Goal: Transaction & Acquisition: Purchase product/service

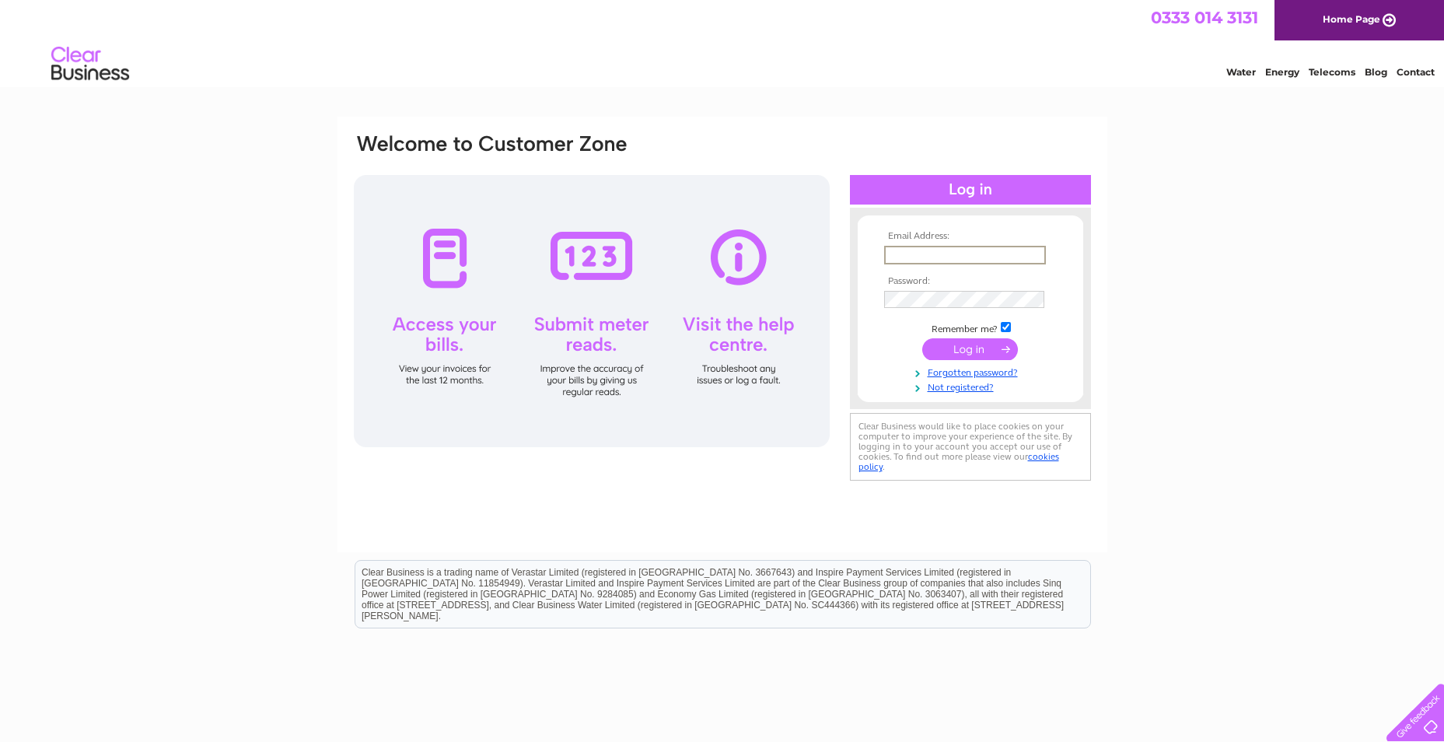
click at [917, 257] on input "text" at bounding box center [965, 255] width 162 height 19
type input "frazerhare@btinternet.com"
click at [1078, 324] on form "Email Address: frazerhare@btinternet.com Password:" at bounding box center [970, 311] width 225 height 161
click at [982, 355] on input "submit" at bounding box center [970, 349] width 96 height 22
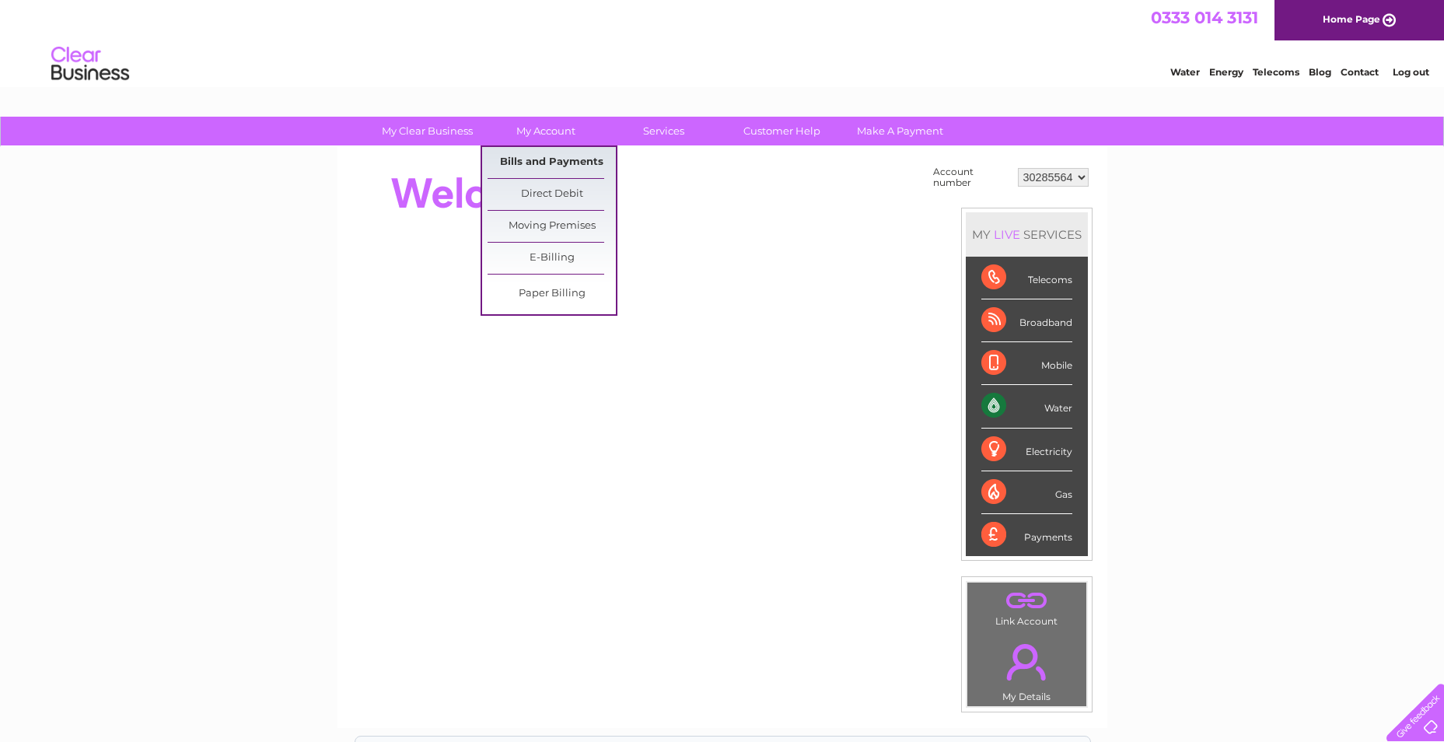
click at [545, 159] on link "Bills and Payments" at bounding box center [552, 162] width 128 height 31
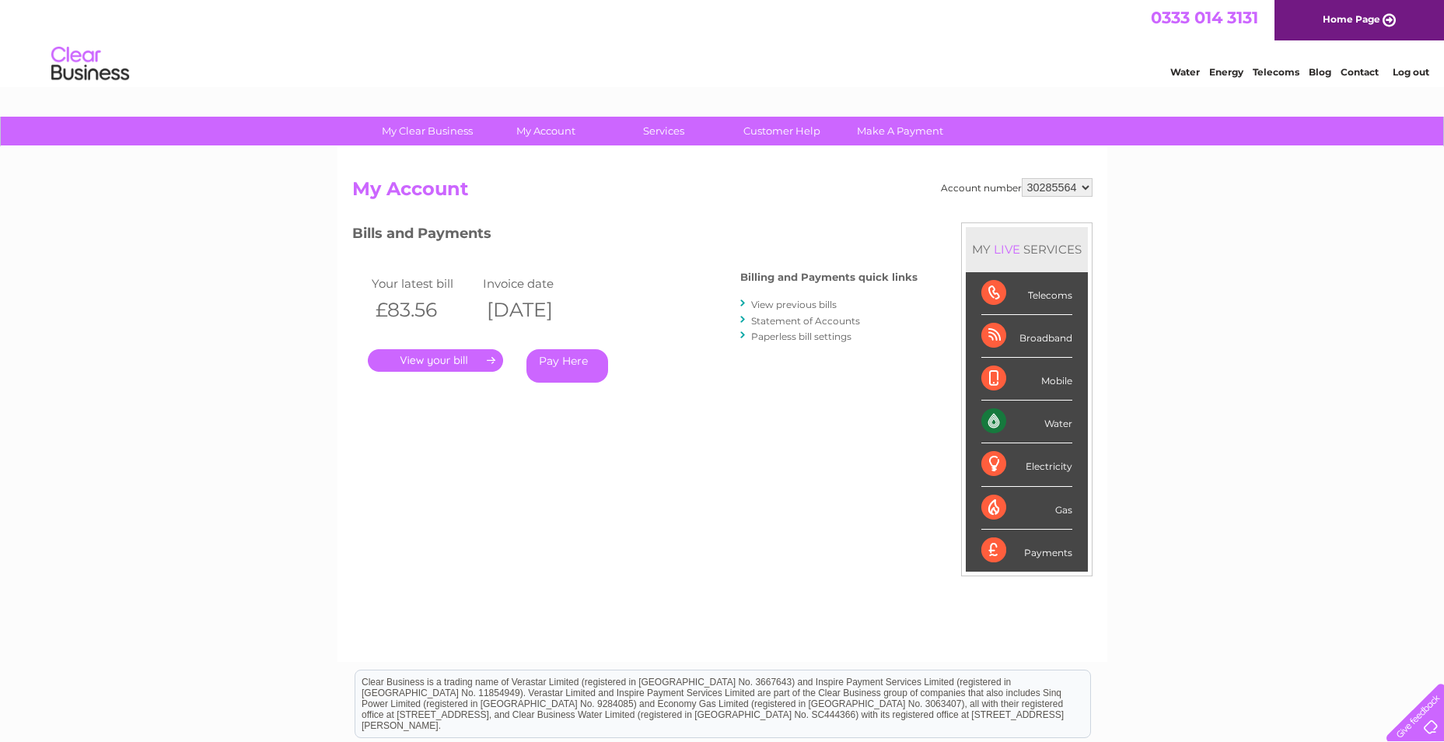
click at [557, 360] on link "Pay Here" at bounding box center [567, 365] width 82 height 33
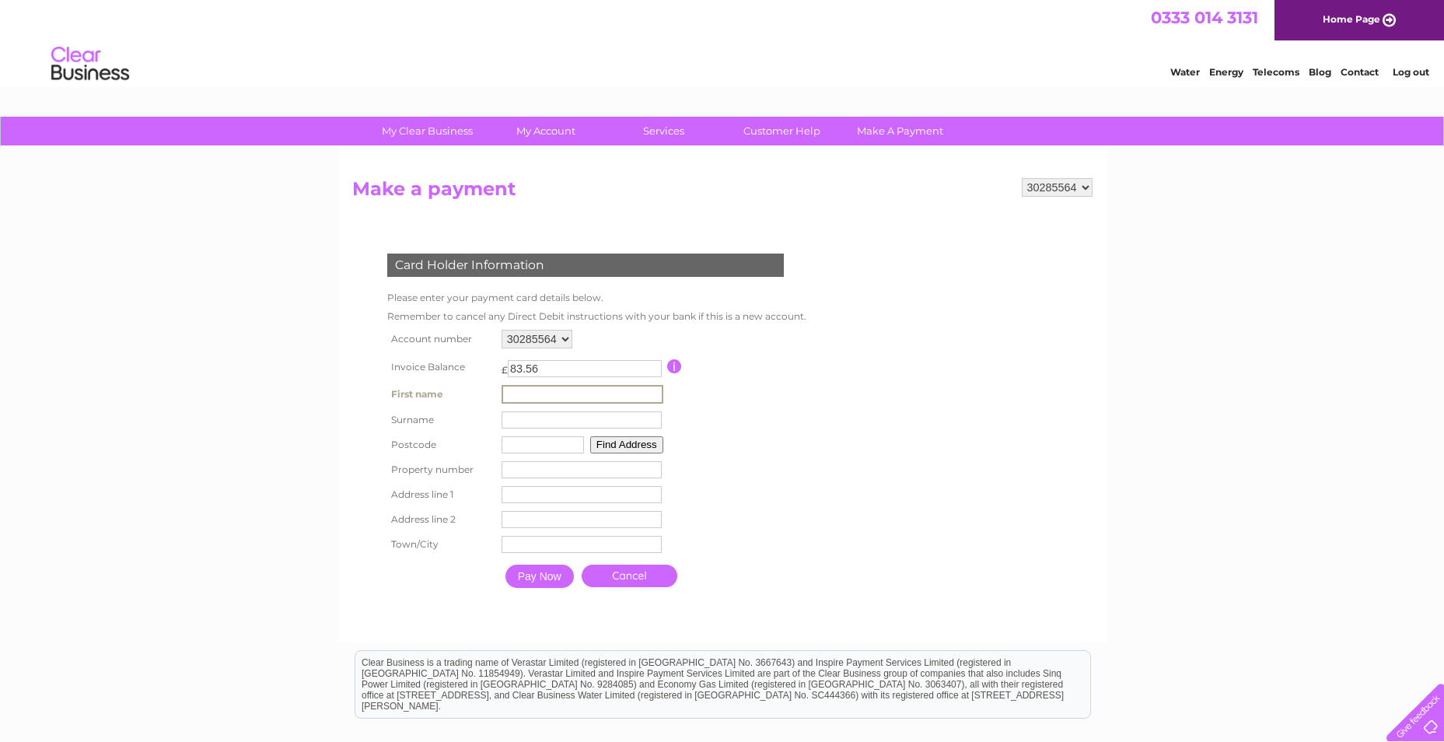
click at [547, 395] on input "text" at bounding box center [582, 394] width 162 height 19
type input "Nicola Kirsteen"
type input "Hare"
type input "DG9 7LP"
type input "50 High Street"
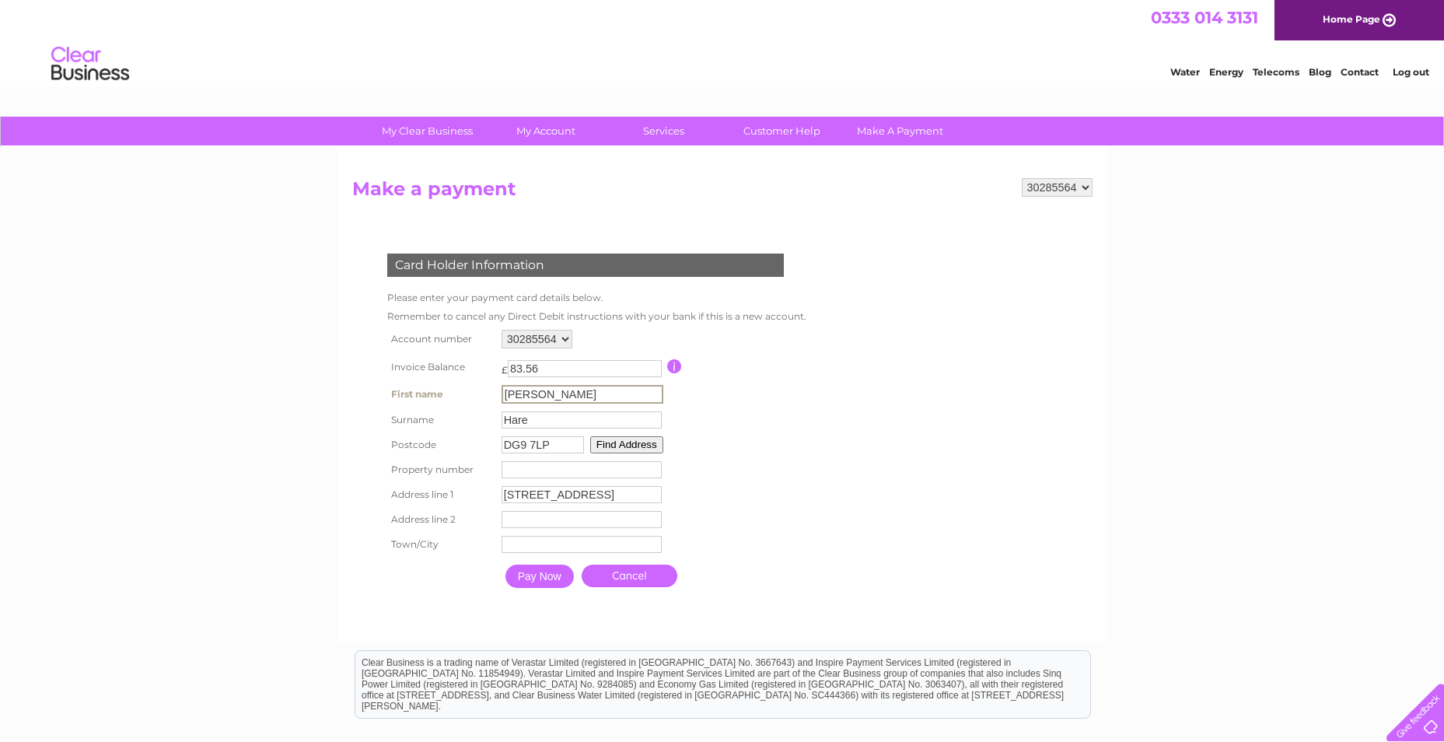
type input "Stranraer"
drag, startPoint x: 584, startPoint y: 393, endPoint x: 536, endPoint y: 390, distance: 48.3
click at [536, 390] on input "Nicola Kirsteen" at bounding box center [582, 394] width 162 height 19
type input "Nicola"
click at [788, 385] on table "Account number 30285564 Invoice Balance £ 83.56 First name Nicola Surname" at bounding box center [593, 460] width 420 height 268
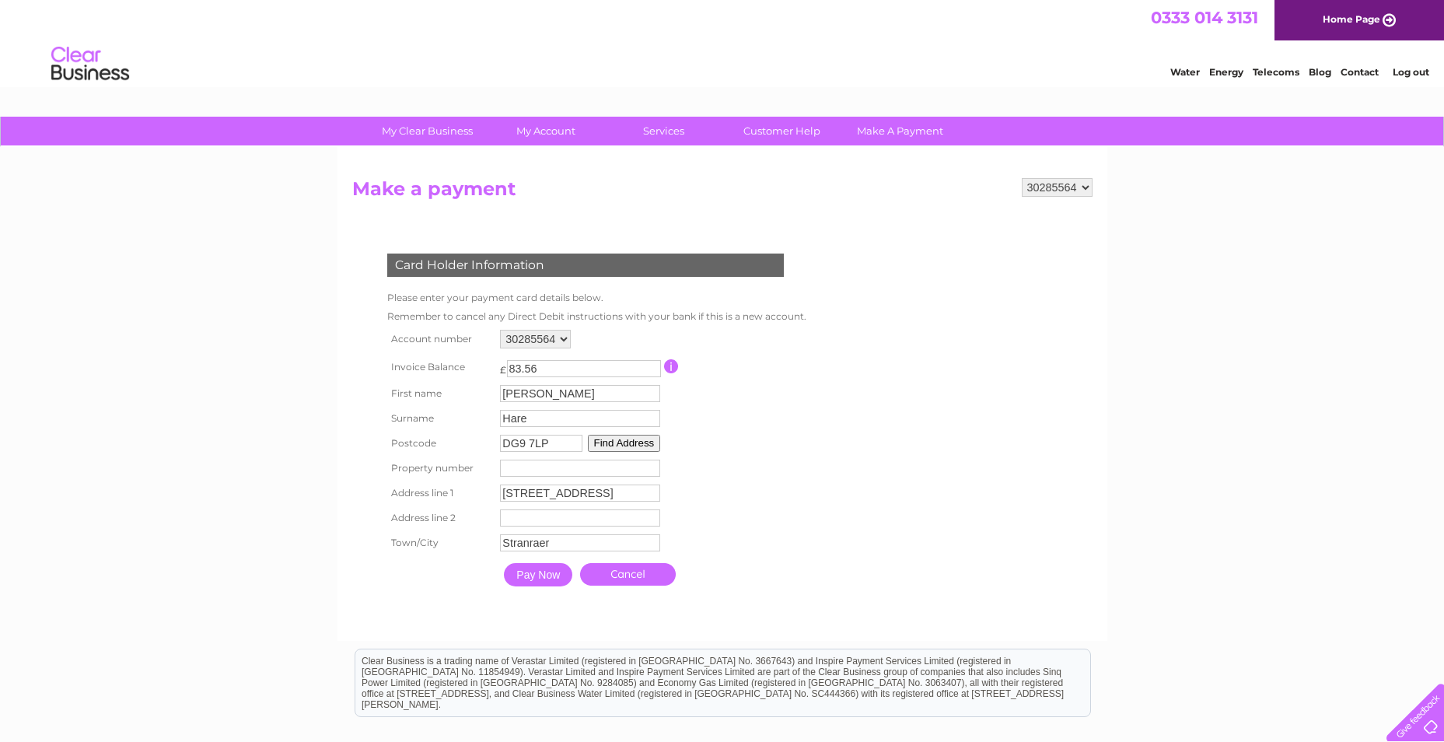
click at [550, 575] on input "Pay Now" at bounding box center [538, 574] width 68 height 23
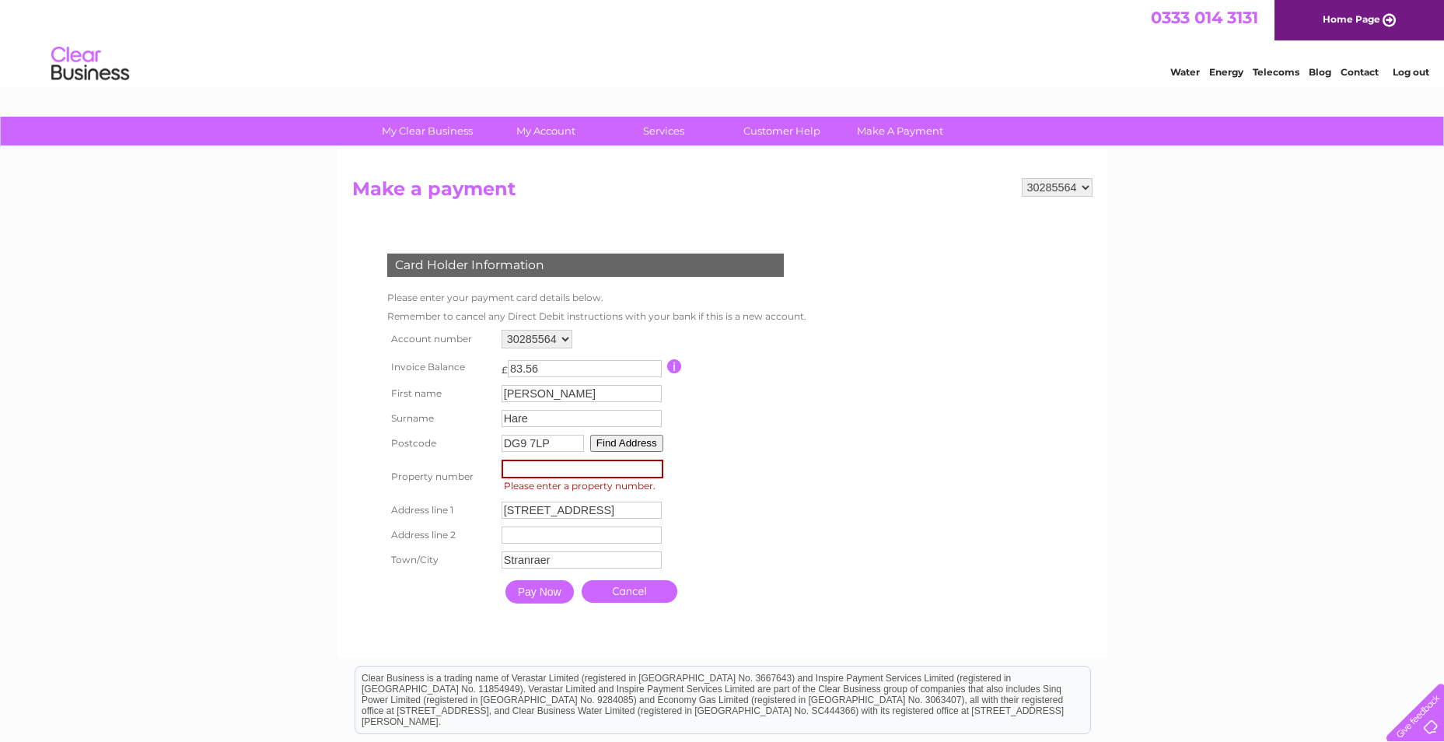
click at [530, 475] on input "number" at bounding box center [582, 469] width 162 height 19
click at [518, 509] on input "50 High Street" at bounding box center [581, 509] width 160 height 17
click at [508, 508] on input "High Street" at bounding box center [582, 510] width 162 height 19
type input "High Street"
click at [525, 471] on input "number" at bounding box center [582, 469] width 162 height 19
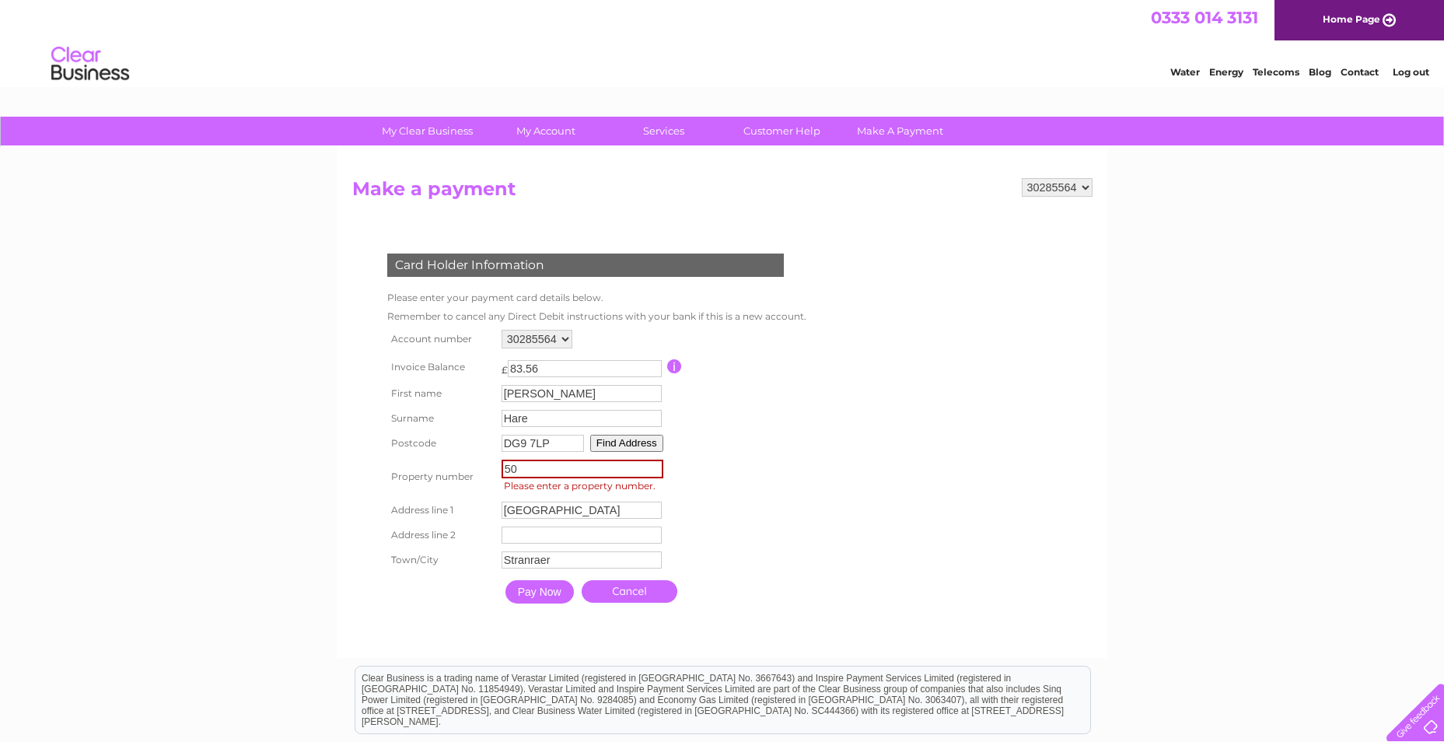
type input "50"
click at [767, 576] on td "Pay Now Cancel" at bounding box center [649, 590] width 306 height 39
click at [540, 587] on input "Pay Now" at bounding box center [538, 589] width 68 height 23
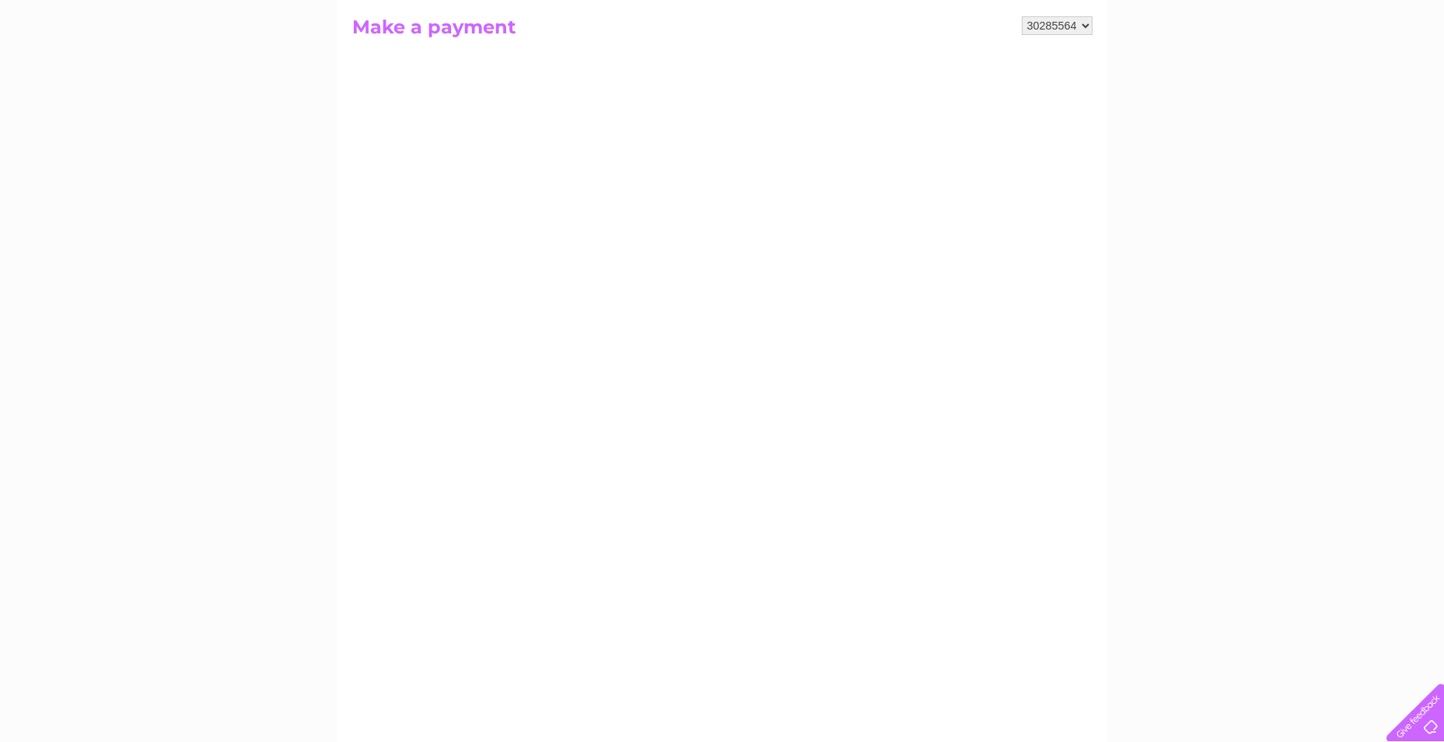
scroll to position [156, 0]
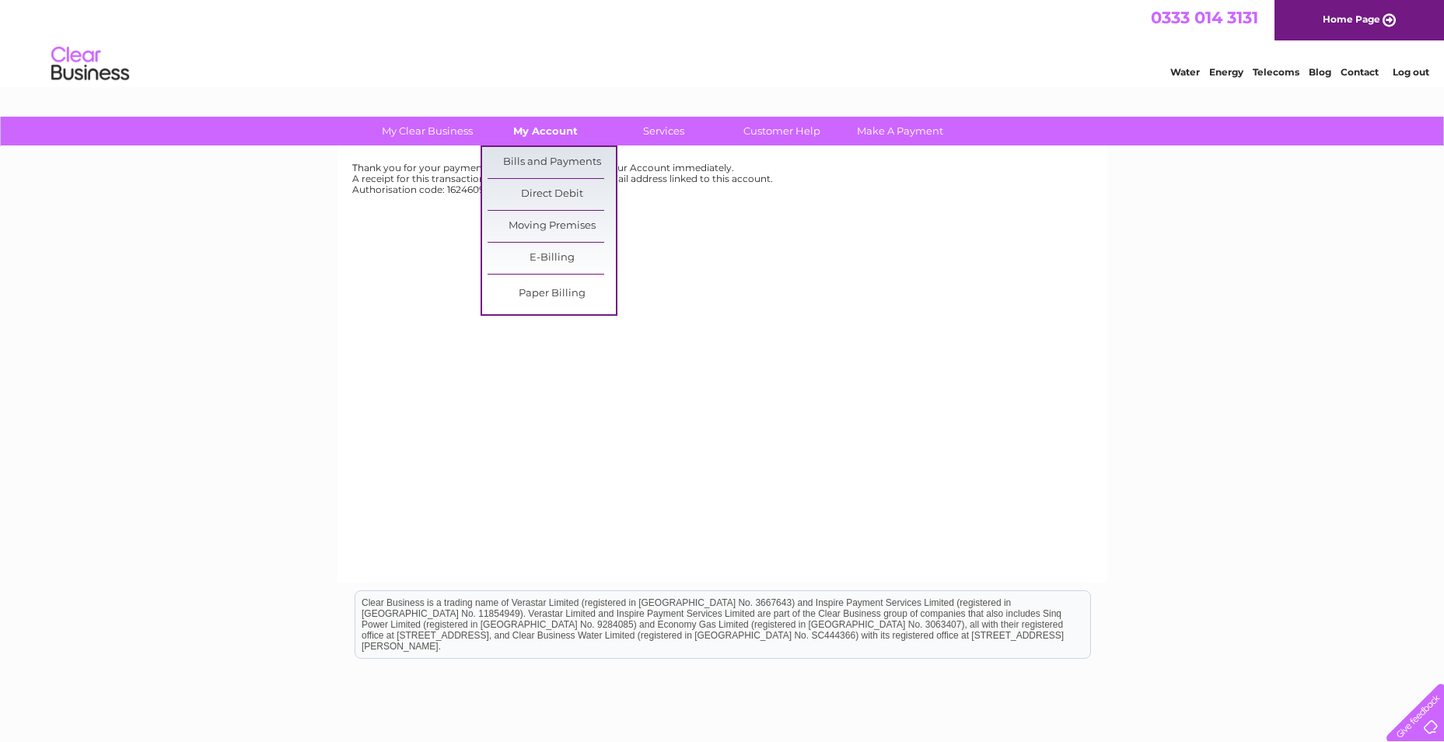
click at [521, 122] on link "My Account" at bounding box center [545, 131] width 128 height 29
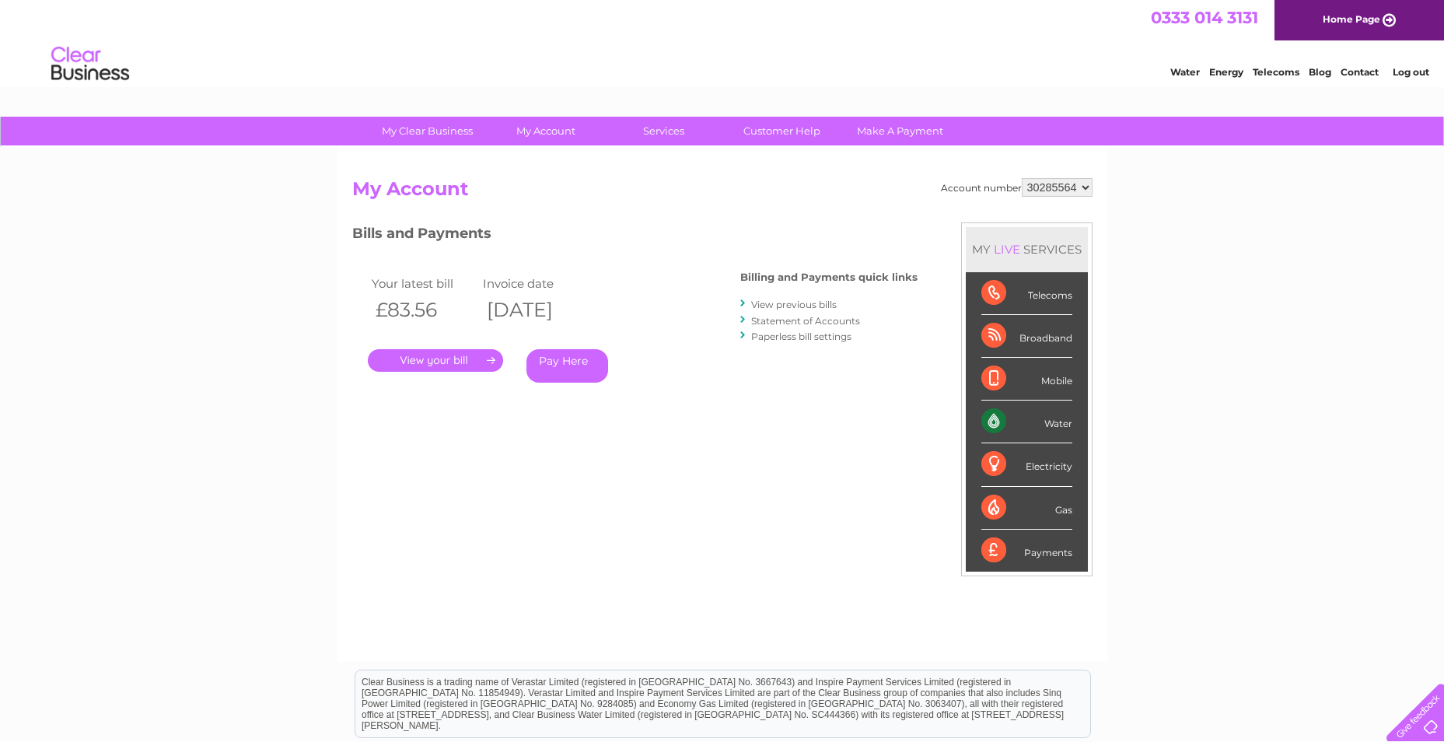
click at [1413, 71] on link "Log out" at bounding box center [1411, 72] width 37 height 12
